Goal: Task Accomplishment & Management: Use online tool/utility

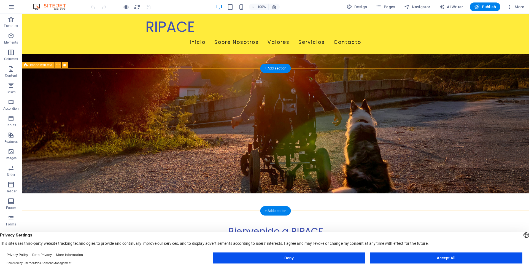
scroll to position [95, 0]
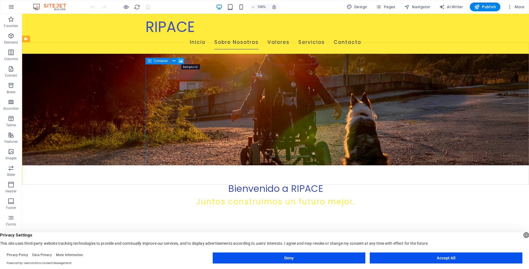
click at [180, 62] on icon at bounding box center [181, 61] width 4 height 6
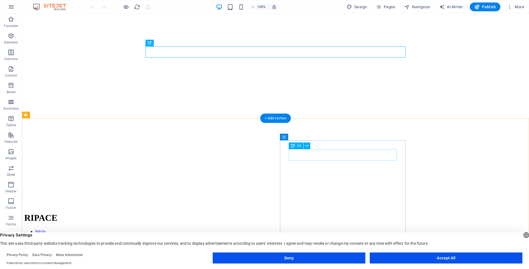
scroll to position [70, 0]
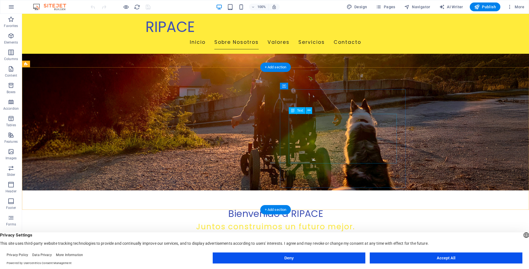
click at [296, 112] on div "Text" at bounding box center [297, 110] width 17 height 7
click at [309, 110] on icon at bounding box center [308, 110] width 3 height 6
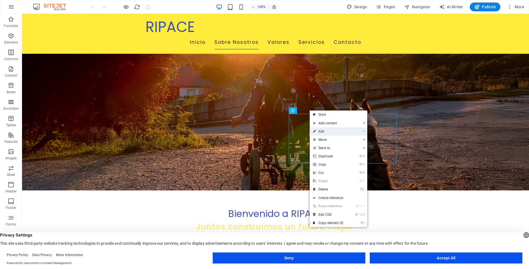
click at [321, 131] on link "⏎ Edit" at bounding box center [328, 131] width 37 height 8
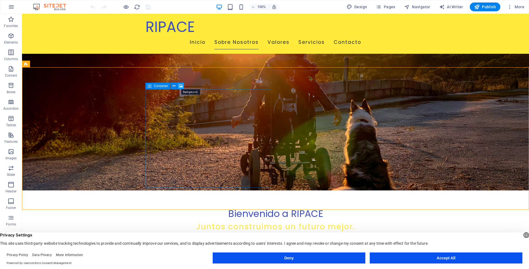
click at [182, 86] on icon at bounding box center [181, 86] width 4 height 6
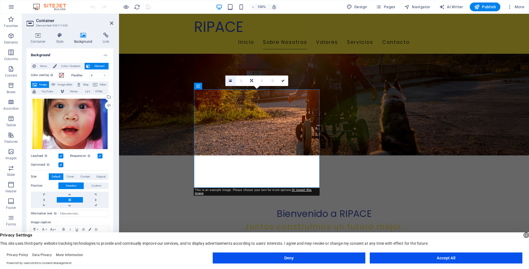
click at [229, 80] on icon at bounding box center [230, 81] width 3 height 4
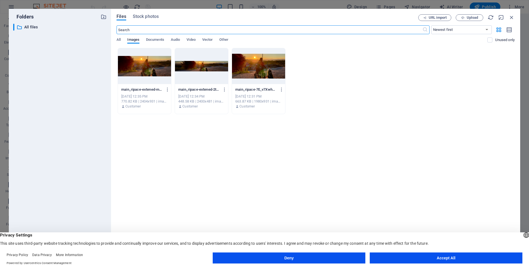
click at [256, 69] on div at bounding box center [258, 66] width 53 height 36
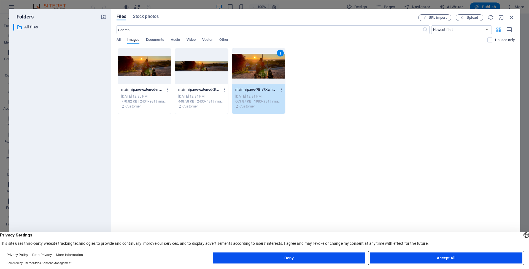
click at [442, 257] on button "Accept All" at bounding box center [446, 257] width 153 height 11
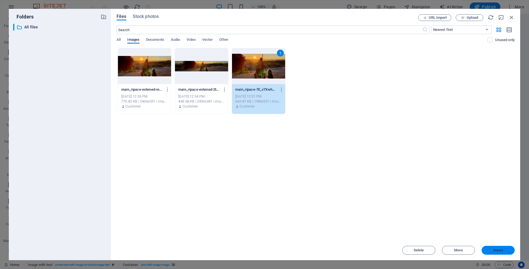
click at [503, 251] on span "Insert" at bounding box center [498, 249] width 29 height 3
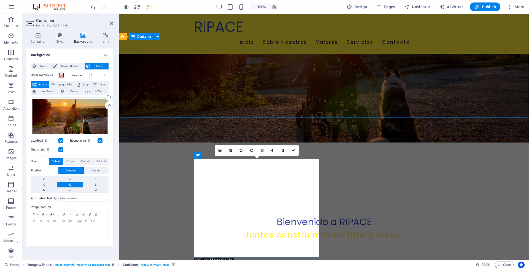
scroll to position [0, 0]
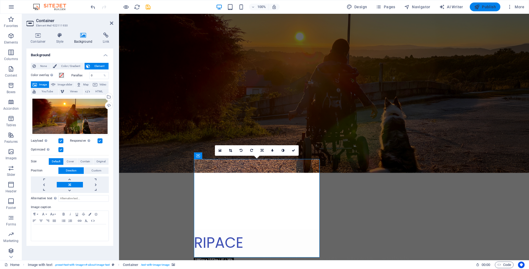
click at [487, 9] on span "Publish" at bounding box center [485, 7] width 22 height 6
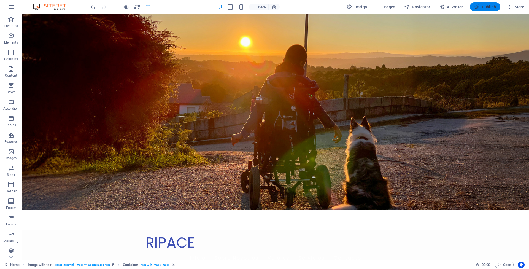
checkbox input "false"
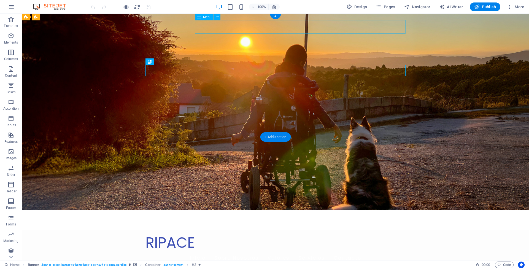
click at [301, 251] on nav "Inicio Sobre Nosotros Valores Servicios Contacto" at bounding box center [275, 258] width 260 height 14
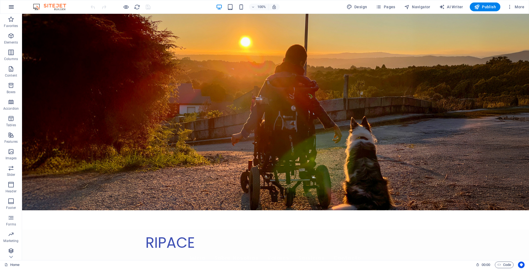
click at [12, 5] on icon "button" at bounding box center [11, 7] width 7 height 7
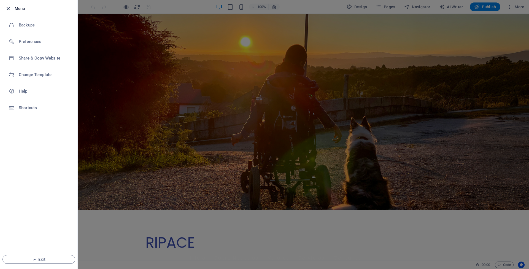
click at [7, 8] on icon "button" at bounding box center [8, 9] width 6 height 6
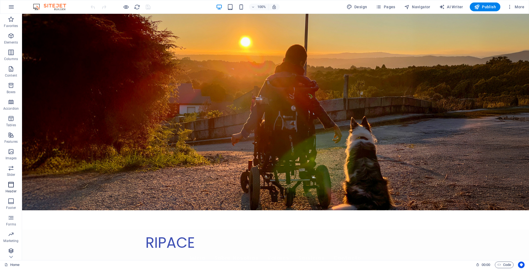
scroll to position [2, 0]
click at [384, 10] on button "Pages" at bounding box center [385, 6] width 24 height 9
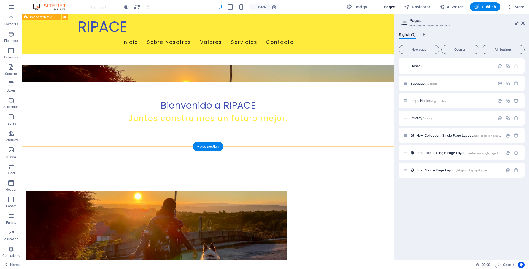
scroll to position [49, 0]
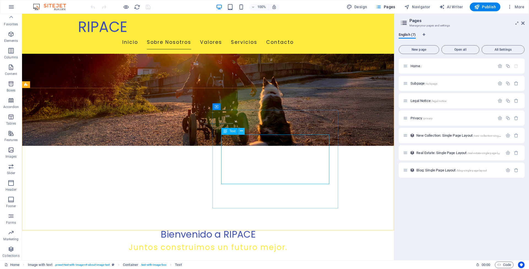
click at [242, 129] on icon at bounding box center [241, 131] width 3 height 6
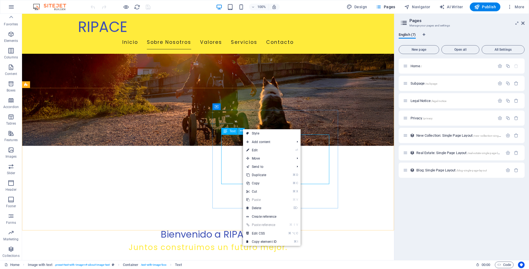
click at [240, 130] on icon at bounding box center [241, 131] width 3 height 6
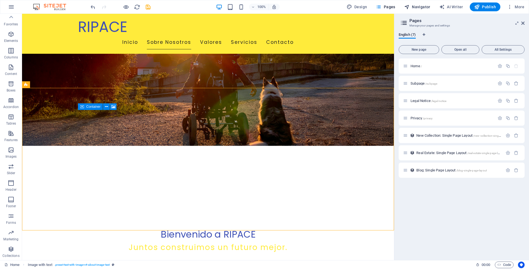
click at [416, 8] on span "Navigator" at bounding box center [417, 7] width 26 height 6
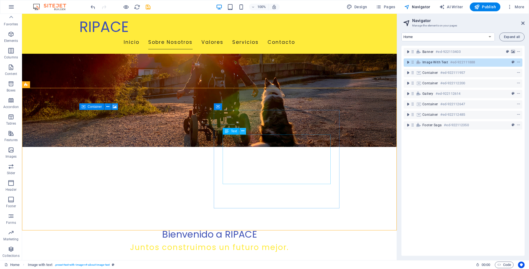
click at [242, 131] on icon at bounding box center [242, 131] width 3 height 6
